Goal: Task Accomplishment & Management: Manage account settings

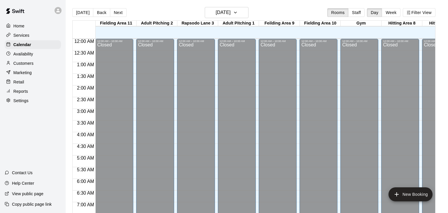
scroll to position [361, 0]
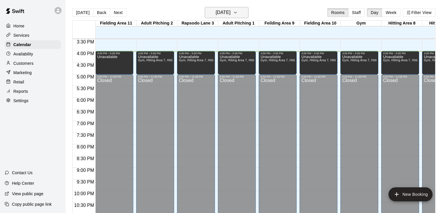
click at [240, 12] on button "[DATE]" at bounding box center [227, 12] width 44 height 11
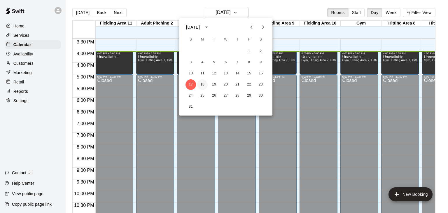
click at [202, 87] on button "18" at bounding box center [202, 84] width 11 height 11
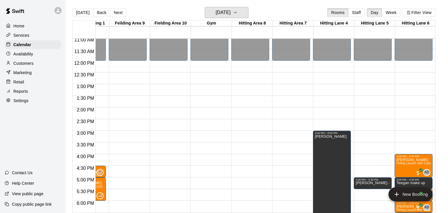
scroll to position [258, 150]
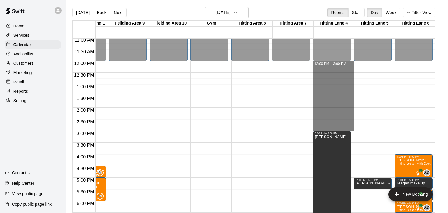
drag, startPoint x: 334, startPoint y: 63, endPoint x: 330, endPoint y: 127, distance: 64.0
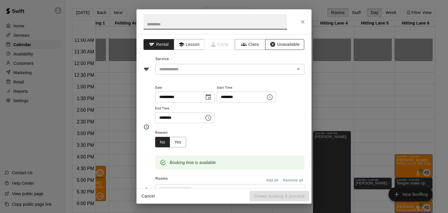
click at [291, 48] on button "Unavailable" at bounding box center [284, 44] width 39 height 11
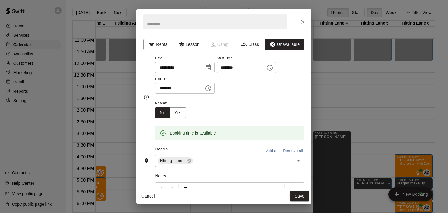
click at [277, 156] on button "Add all" at bounding box center [272, 150] width 19 height 9
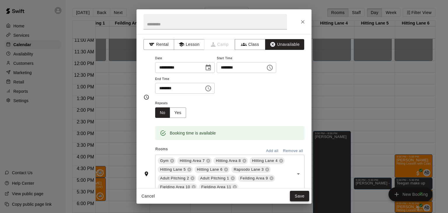
click at [305, 198] on button "Save" at bounding box center [299, 196] width 19 height 11
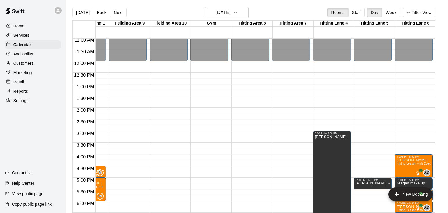
click at [244, 82] on div "12:00 AM – 12:00 PM Closed 8:00 PM – 11:59 PM Closed" at bounding box center [250, 61] width 38 height 560
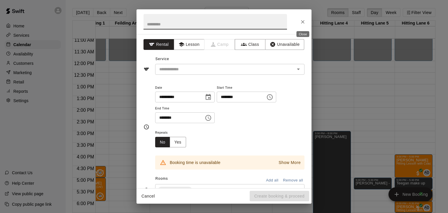
click at [302, 21] on icon "Close" at bounding box center [303, 22] width 6 height 6
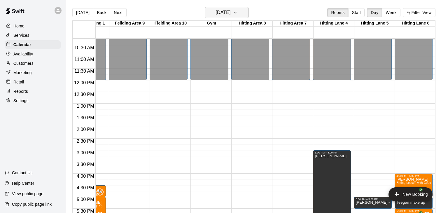
scroll to position [238, 150]
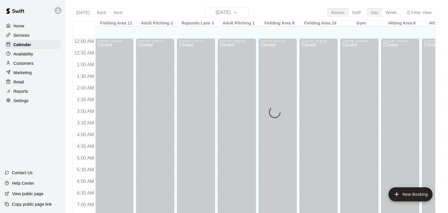
scroll to position [362, 0]
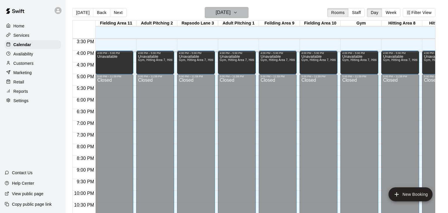
click at [244, 16] on button "[DATE]" at bounding box center [227, 12] width 44 height 11
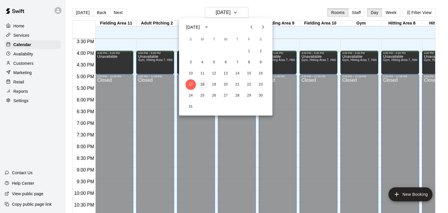
click at [202, 87] on button "18" at bounding box center [202, 84] width 11 height 11
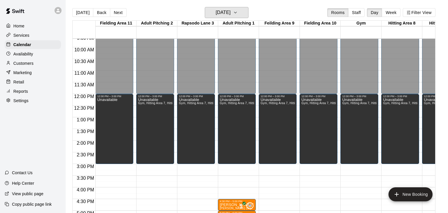
scroll to position [259, 0]
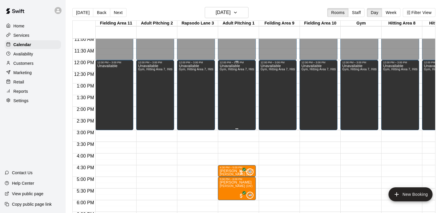
click at [235, 86] on div "Unavailable Gym, Hitting Area 7, Hitting Area [GEOGRAPHIC_DATA], Adult Pitching…" at bounding box center [237, 170] width 34 height 213
click at [226, 70] on icon "edit" at bounding box center [225, 69] width 5 height 5
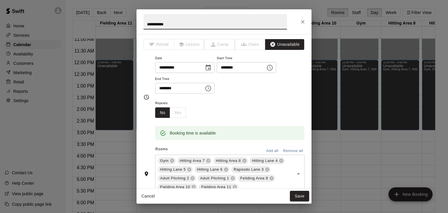
click at [179, 118] on div "No Yes" at bounding box center [170, 112] width 31 height 11
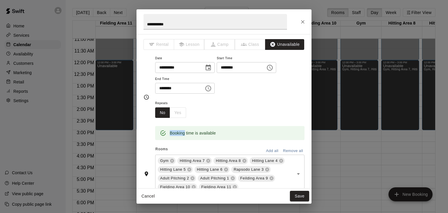
click at [179, 118] on div "No Yes" at bounding box center [170, 112] width 31 height 11
click at [303, 24] on icon "Close" at bounding box center [303, 22] width 6 height 6
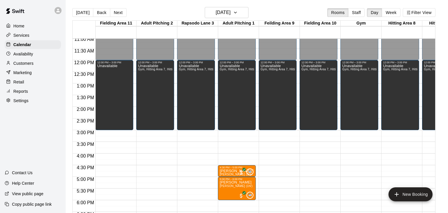
click at [318, 93] on div "Unavailable Gym, Hitting Area 7, Hitting Area [GEOGRAPHIC_DATA], Adult Pitching…" at bounding box center [318, 170] width 34 height 213
click at [308, 85] on icon "delete" at bounding box center [307, 83] width 4 height 5
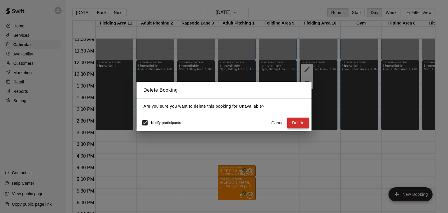
click at [304, 123] on button "Delete" at bounding box center [298, 123] width 22 height 11
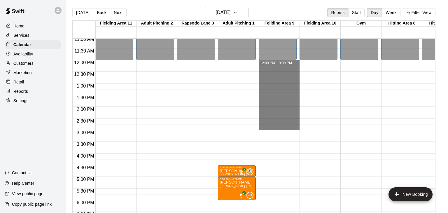
drag, startPoint x: 281, startPoint y: 60, endPoint x: 284, endPoint y: 126, distance: 65.7
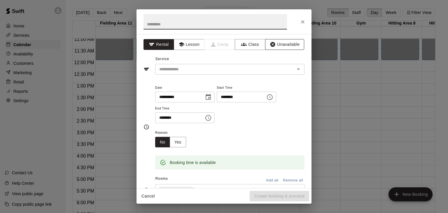
click at [284, 48] on button "Unavailable" at bounding box center [284, 44] width 39 height 11
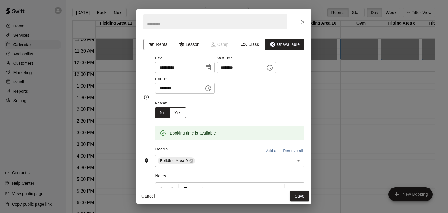
click at [182, 118] on button "Yes" at bounding box center [178, 112] width 16 height 11
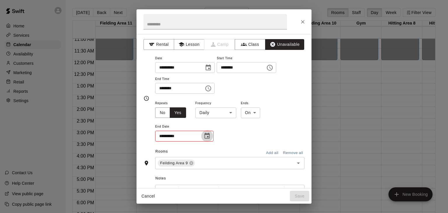
click at [208, 139] on icon "Choose date" at bounding box center [207, 135] width 7 height 7
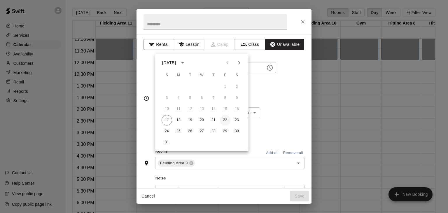
click at [224, 120] on button "22" at bounding box center [225, 120] width 11 height 11
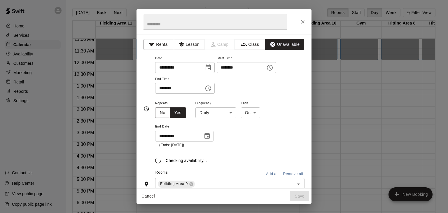
type input "**********"
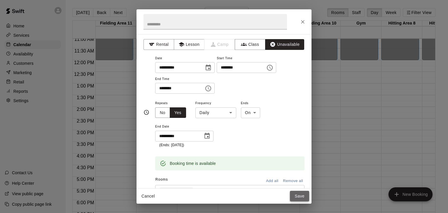
click at [298, 194] on button "Save" at bounding box center [299, 196] width 19 height 11
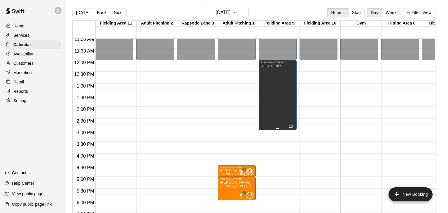
click at [286, 117] on div "Unavailable" at bounding box center [278, 170] width 34 height 213
click at [266, 69] on icon "edit" at bounding box center [266, 69] width 7 height 7
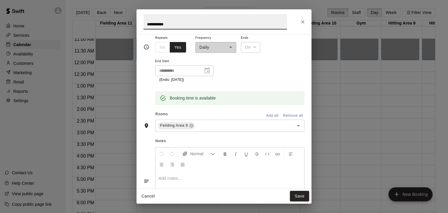
scroll to position [86, 0]
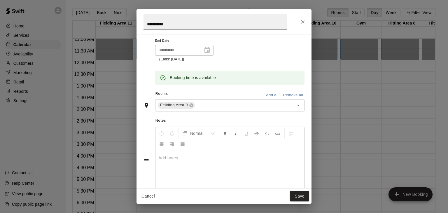
click at [275, 100] on button "Add all" at bounding box center [272, 95] width 19 height 9
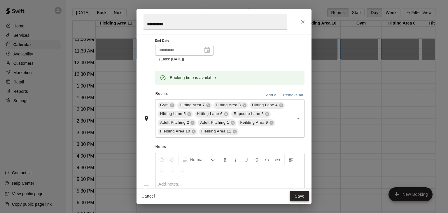
click at [299, 195] on button "Save" at bounding box center [299, 196] width 19 height 11
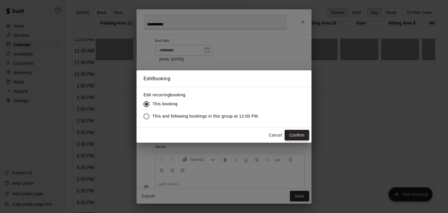
click at [296, 135] on button "Confirm" at bounding box center [297, 135] width 25 height 11
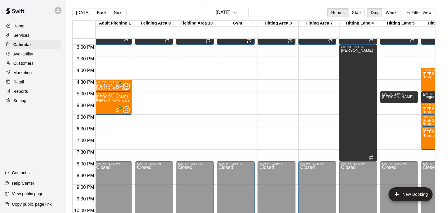
scroll to position [0, 150]
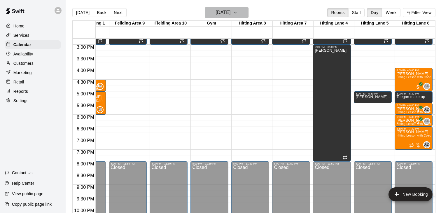
click at [246, 15] on button "[DATE]" at bounding box center [227, 12] width 44 height 11
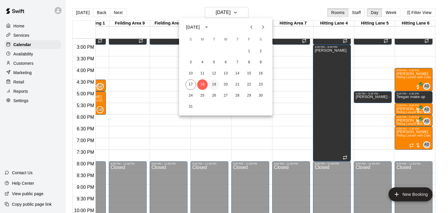
click at [212, 86] on button "19" at bounding box center [214, 84] width 11 height 11
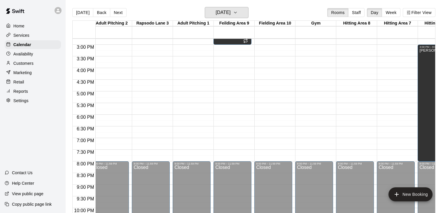
scroll to position [0, 0]
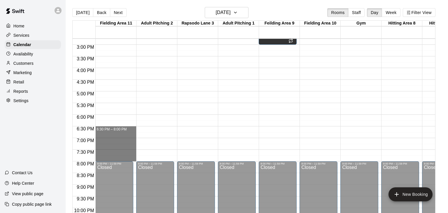
drag, startPoint x: 110, startPoint y: 127, endPoint x: 110, endPoint y: 158, distance: 30.9
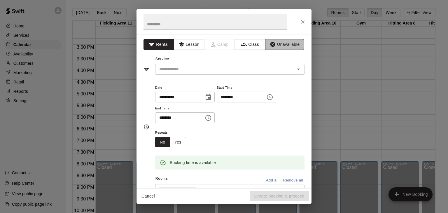
click at [282, 43] on button "Unavailable" at bounding box center [284, 44] width 39 height 11
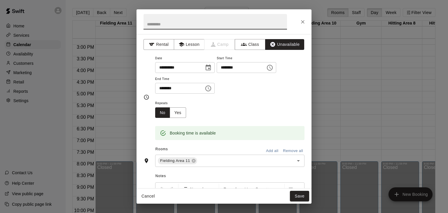
click at [249, 27] on input "text" at bounding box center [216, 21] width 144 height 15
type input "****"
click at [212, 165] on input "text" at bounding box center [242, 160] width 88 height 7
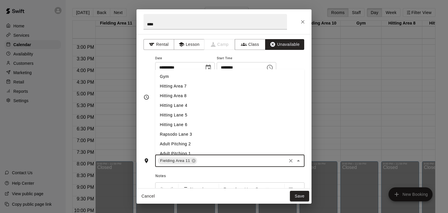
scroll to position [33, 0]
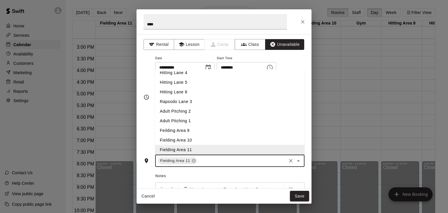
click at [185, 145] on li "Fielding Area 10" at bounding box center [229, 140] width 149 height 10
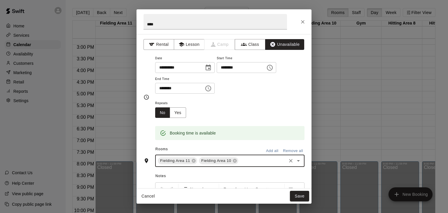
click at [241, 165] on input "text" at bounding box center [262, 160] width 46 height 7
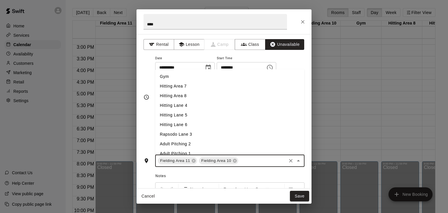
scroll to position [35, 0]
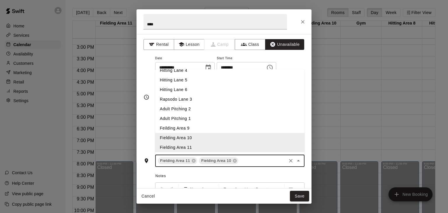
click at [185, 133] on li "Feilding Area 9" at bounding box center [229, 128] width 149 height 10
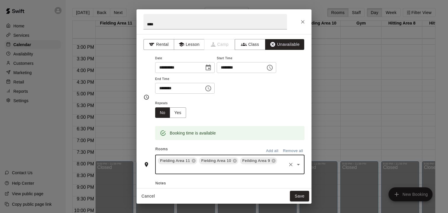
click at [280, 174] on div "Fielding Area 11 Fielding Area 10 Feilding Area 9 ​" at bounding box center [229, 165] width 149 height 20
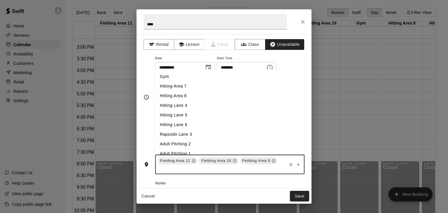
click at [190, 158] on li "Adult Pitching 1" at bounding box center [229, 154] width 149 height 10
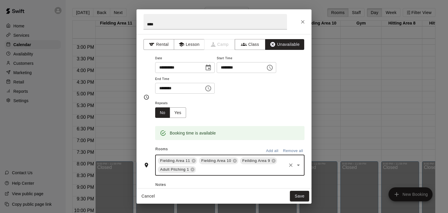
click at [280, 176] on div "Fielding Area 11 Fielding Area 10 Feilding Area 9 Adult Pitching 1 ​" at bounding box center [229, 165] width 149 height 21
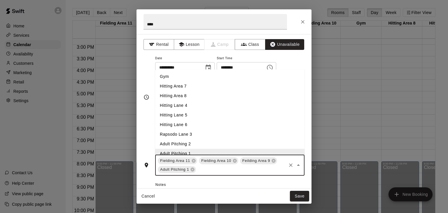
click at [191, 149] on li "Adult Pitching 2" at bounding box center [229, 144] width 149 height 10
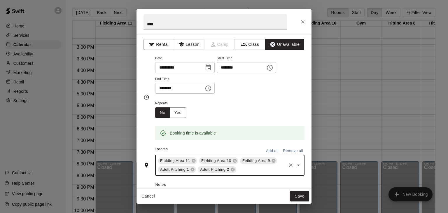
click at [242, 176] on div "Fielding Area 11 Fielding Area 10 Feilding Area 9 Adult Pitching 1 Adult Pitchi…" at bounding box center [229, 165] width 149 height 21
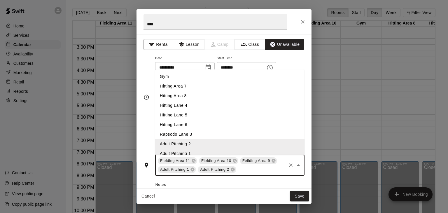
click at [191, 139] on li "Rapsodo Lane 3" at bounding box center [229, 135] width 149 height 10
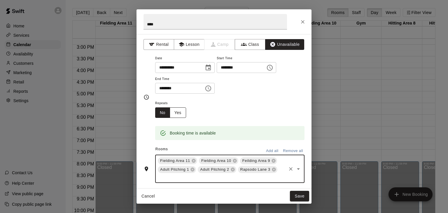
click at [182, 118] on button "Yes" at bounding box center [178, 112] width 16 height 11
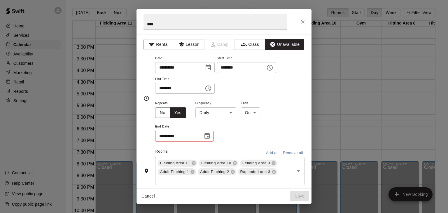
click at [230, 134] on body "Home Services Calendar Availability Customers Marketing Retail Reports Settings…" at bounding box center [224, 111] width 448 height 222
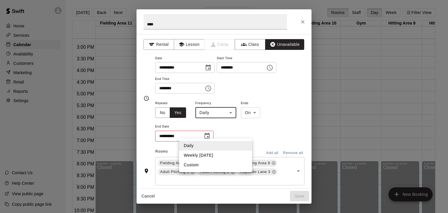
click at [230, 134] on div at bounding box center [224, 106] width 448 height 213
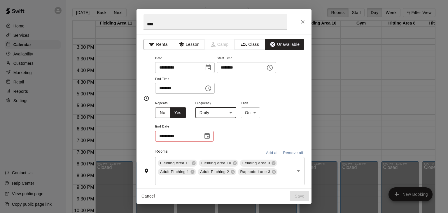
click at [210, 139] on icon "Choose date" at bounding box center [207, 135] width 7 height 7
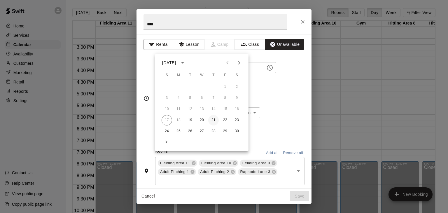
click at [216, 121] on button "21" at bounding box center [213, 120] width 11 height 11
type input "**********"
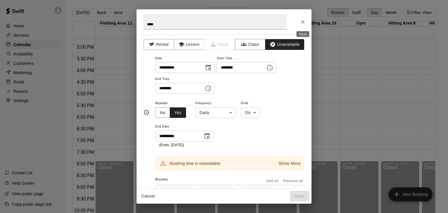
click at [303, 23] on icon "Close" at bounding box center [303, 22] width 6 height 6
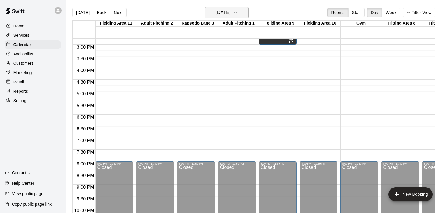
click at [238, 14] on icon "button" at bounding box center [235, 12] width 5 height 7
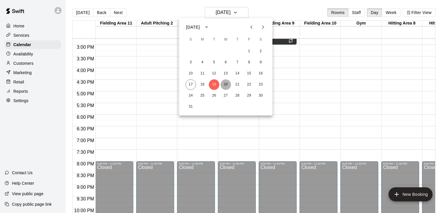
click at [227, 82] on button "20" at bounding box center [226, 84] width 11 height 11
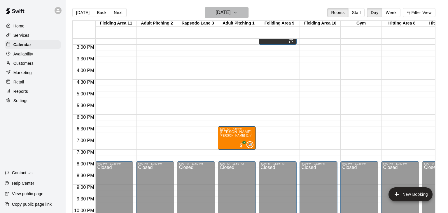
click at [238, 13] on icon "button" at bounding box center [235, 12] width 5 height 7
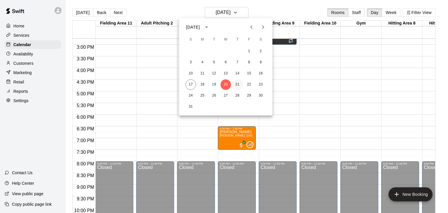
click at [238, 85] on button "21" at bounding box center [237, 84] width 11 height 11
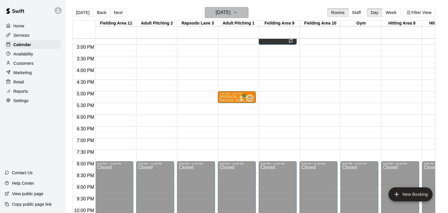
click at [238, 15] on icon "button" at bounding box center [235, 12] width 5 height 7
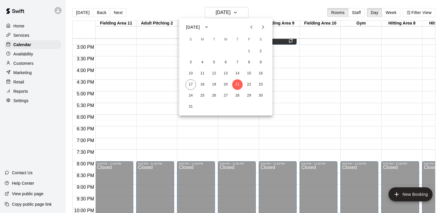
click at [353, 93] on div at bounding box center [224, 106] width 448 height 213
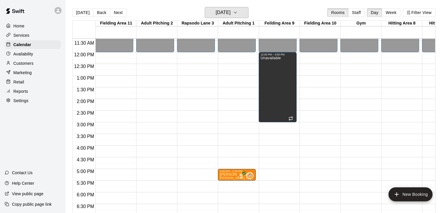
scroll to position [266, 0]
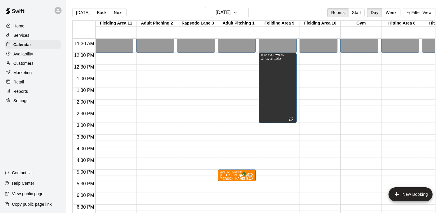
click at [280, 78] on div "Unavailable" at bounding box center [278, 163] width 34 height 213
click at [264, 62] on icon "edit" at bounding box center [266, 62] width 7 height 7
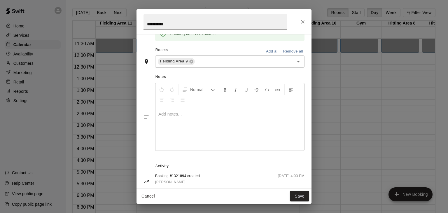
scroll to position [161, 0]
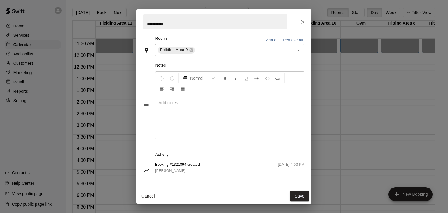
click at [272, 40] on button "Add all" at bounding box center [272, 40] width 19 height 9
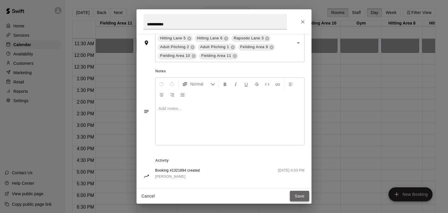
click at [304, 194] on button "Save" at bounding box center [299, 196] width 19 height 11
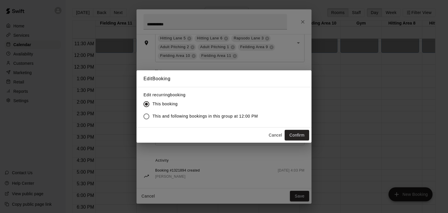
click at [236, 116] on span "This and following bookings in this group at 12:00 PM" at bounding box center [205, 116] width 105 height 6
click at [299, 133] on button "Confirm" at bounding box center [297, 135] width 25 height 11
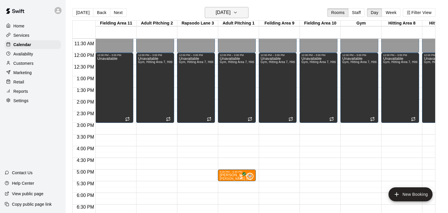
click at [238, 11] on icon "button" at bounding box center [235, 12] width 5 height 7
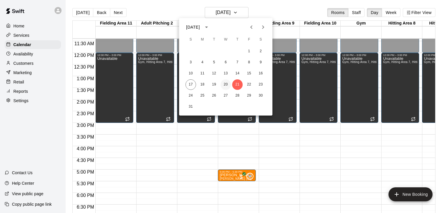
click at [226, 83] on button "20" at bounding box center [226, 84] width 11 height 11
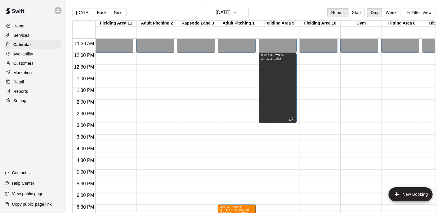
click at [281, 87] on div "Unavailable" at bounding box center [278, 163] width 34 height 213
click at [267, 62] on icon "edit" at bounding box center [266, 62] width 5 height 5
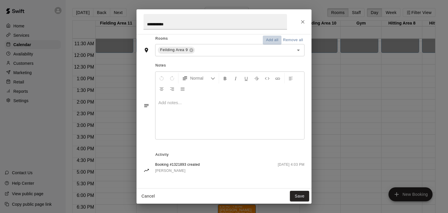
click at [275, 42] on button "Add all" at bounding box center [272, 40] width 19 height 9
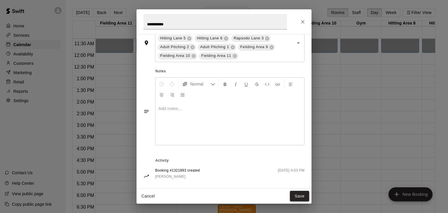
click at [302, 193] on button "Save" at bounding box center [299, 196] width 19 height 11
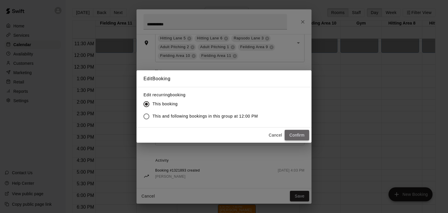
click at [295, 136] on button "Confirm" at bounding box center [297, 135] width 25 height 11
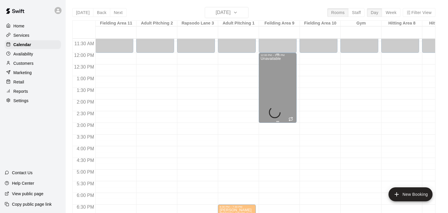
scroll to position [0, 0]
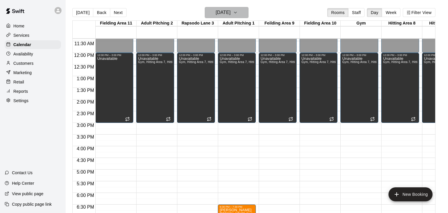
click at [247, 17] on button "[DATE]" at bounding box center [227, 12] width 44 height 11
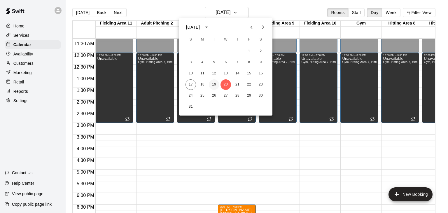
click at [214, 85] on button "19" at bounding box center [214, 84] width 11 height 11
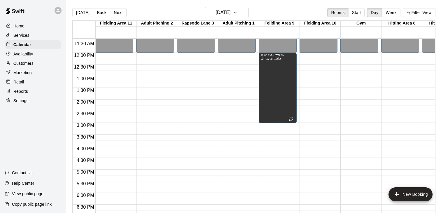
click at [263, 86] on div "Unavailable" at bounding box center [271, 163] width 20 height 213
click at [266, 62] on icon "edit" at bounding box center [266, 62] width 5 height 5
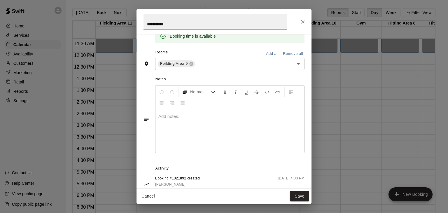
scroll to position [131, 0]
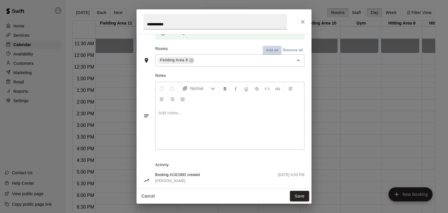
click at [273, 55] on button "Add all" at bounding box center [272, 50] width 19 height 9
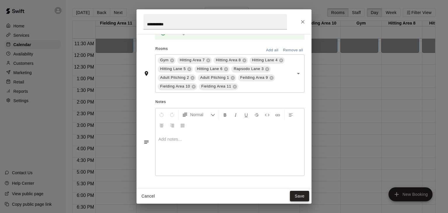
click at [296, 196] on button "Save" at bounding box center [299, 196] width 19 height 11
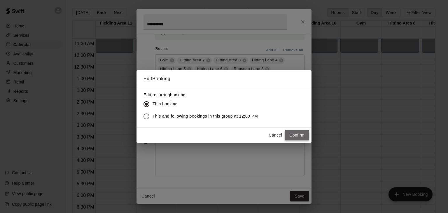
click at [299, 137] on button "Confirm" at bounding box center [297, 135] width 25 height 11
click at [299, 137] on div "Cancel Confirm" at bounding box center [287, 135] width 43 height 11
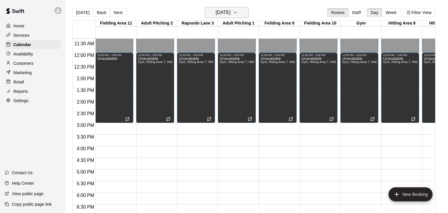
click at [238, 15] on icon "button" at bounding box center [235, 12] width 5 height 7
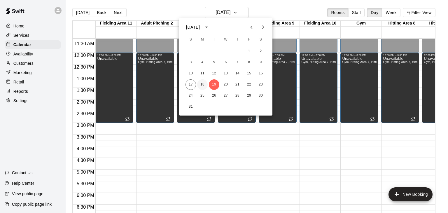
click at [204, 83] on button "18" at bounding box center [202, 84] width 11 height 11
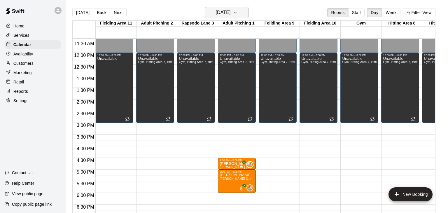
click at [238, 13] on icon "button" at bounding box center [235, 12] width 5 height 7
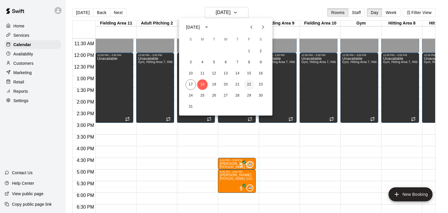
click at [249, 86] on button "22" at bounding box center [249, 84] width 11 height 11
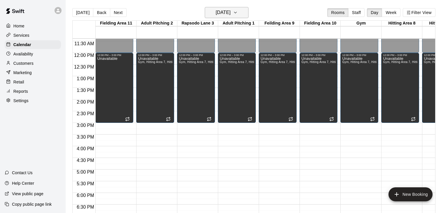
click at [238, 15] on icon "button" at bounding box center [235, 12] width 5 height 7
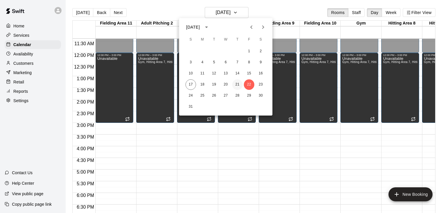
click at [238, 85] on button "21" at bounding box center [237, 84] width 11 height 11
